Goal: Check status: Check status

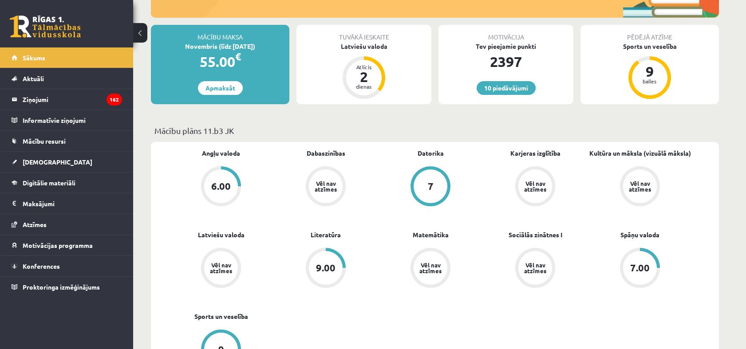
scroll to position [148, 0]
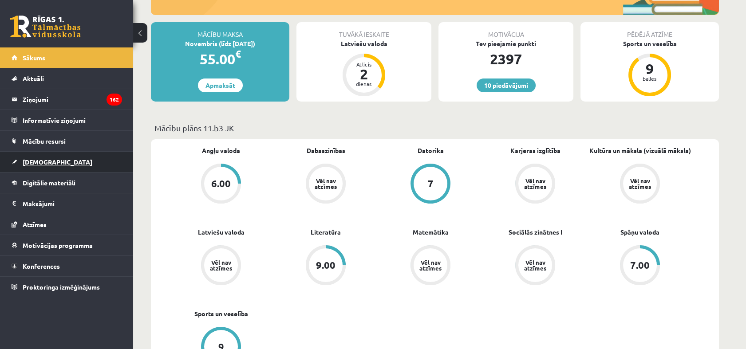
click at [41, 158] on span "[DEMOGRAPHIC_DATA]" at bounding box center [58, 162] width 70 height 8
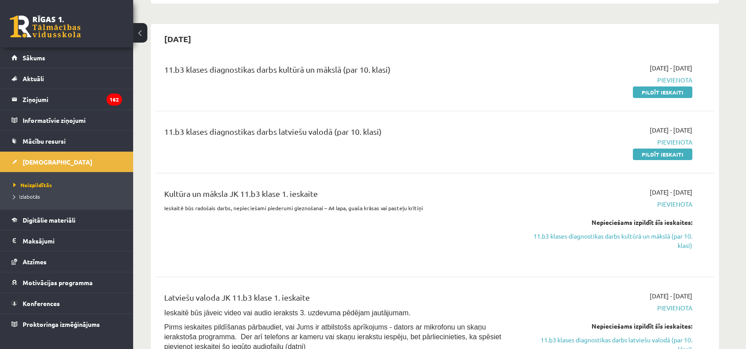
scroll to position [98, 0]
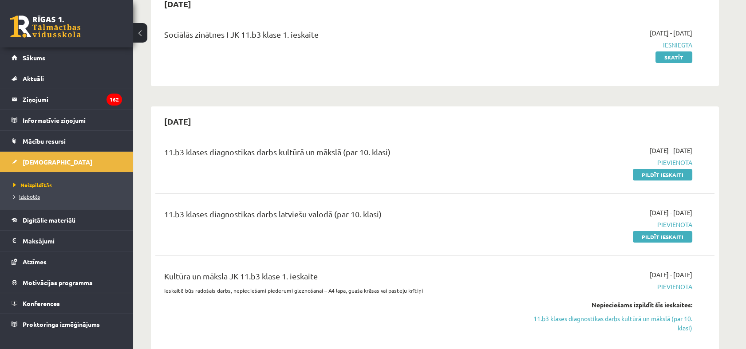
click at [57, 193] on link "Izlabotās" at bounding box center [68, 196] width 111 height 8
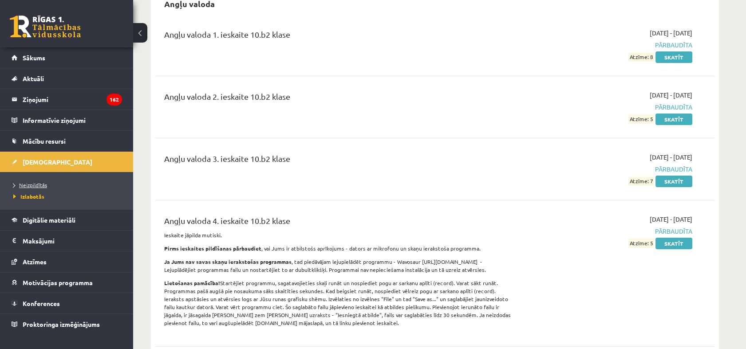
click at [31, 183] on span "Neizpildītās" at bounding box center [30, 184] width 34 height 7
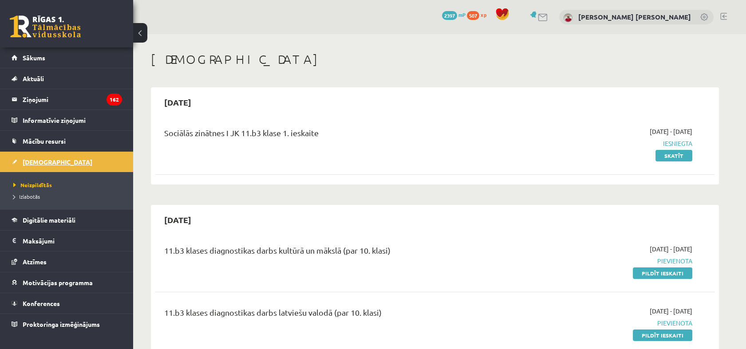
click at [75, 163] on link "[DEMOGRAPHIC_DATA]" at bounding box center [67, 162] width 110 height 20
